Goal: Information Seeking & Learning: Learn about a topic

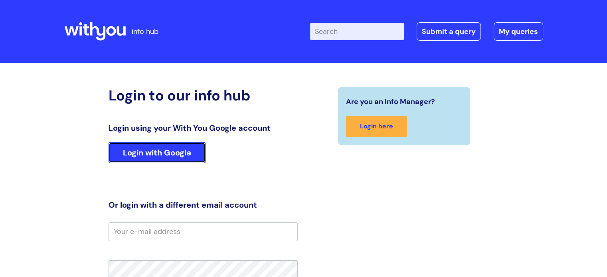
click at [163, 147] on link "Login with Google" at bounding box center [157, 152] width 97 height 21
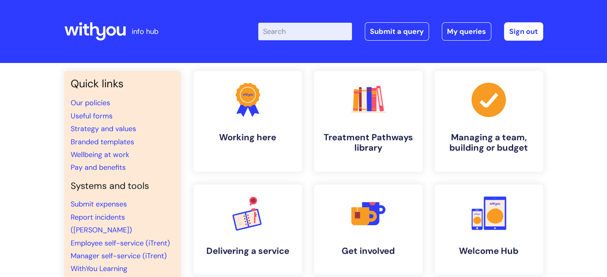
click at [281, 25] on input "Enter your search term here..." at bounding box center [305, 32] width 94 height 18
click at [102, 111] on link "Useful forms" at bounding box center [92, 116] width 42 height 10
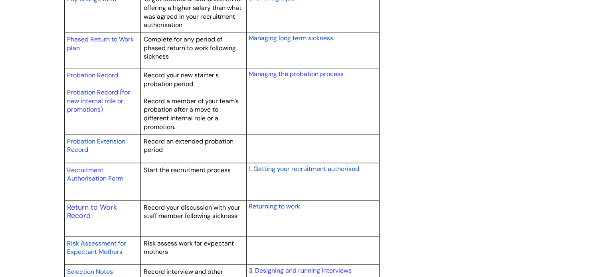
scroll to position [1117, 0]
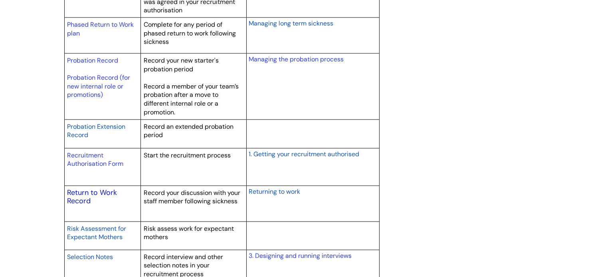
click at [79, 191] on link "Return to Work Record" at bounding box center [92, 197] width 50 height 18
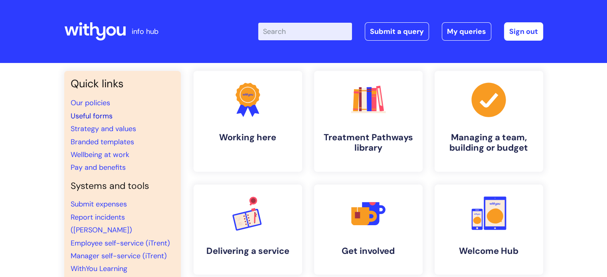
click at [109, 113] on link "Useful forms" at bounding box center [92, 116] width 42 height 10
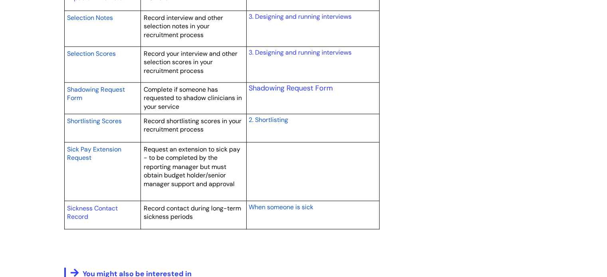
scroll to position [1197, 0]
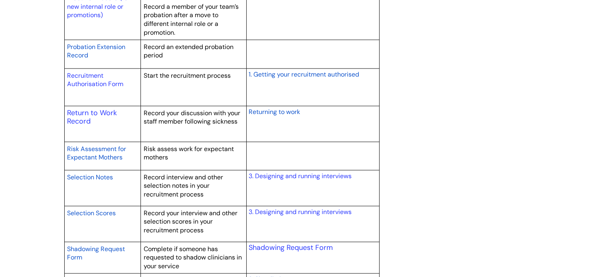
click at [273, 110] on span "Returning to work" at bounding box center [273, 112] width 51 height 8
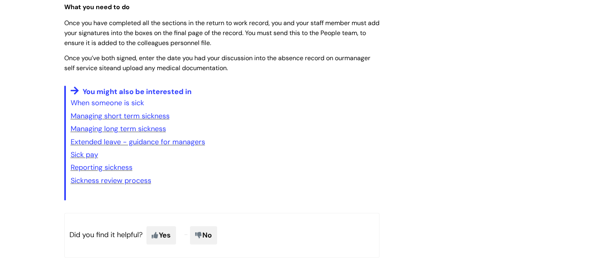
scroll to position [1237, 0]
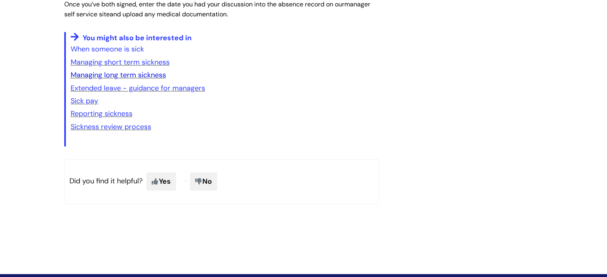
click at [149, 80] on link "Managing long term sickness" at bounding box center [118, 75] width 95 height 10
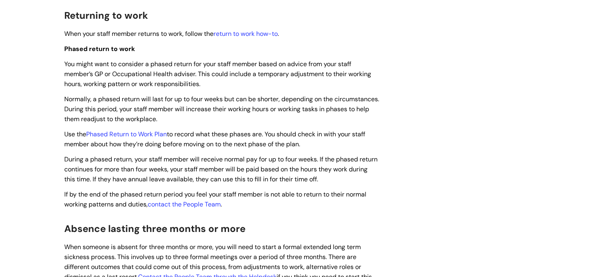
scroll to position [399, 0]
